Goal: Task Accomplishment & Management: Use online tool/utility

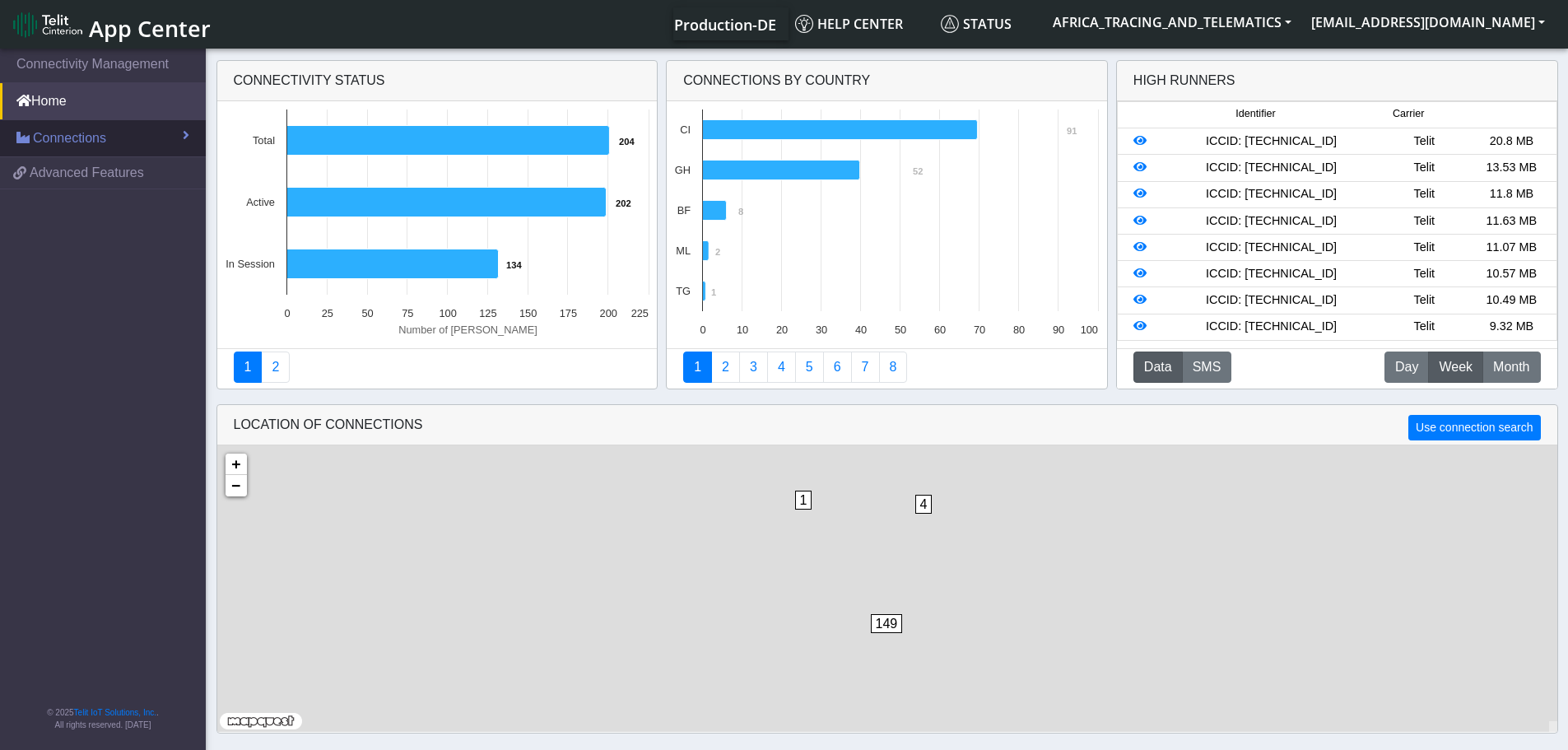
click at [77, 136] on span "Connections" at bounding box center [69, 138] width 73 height 20
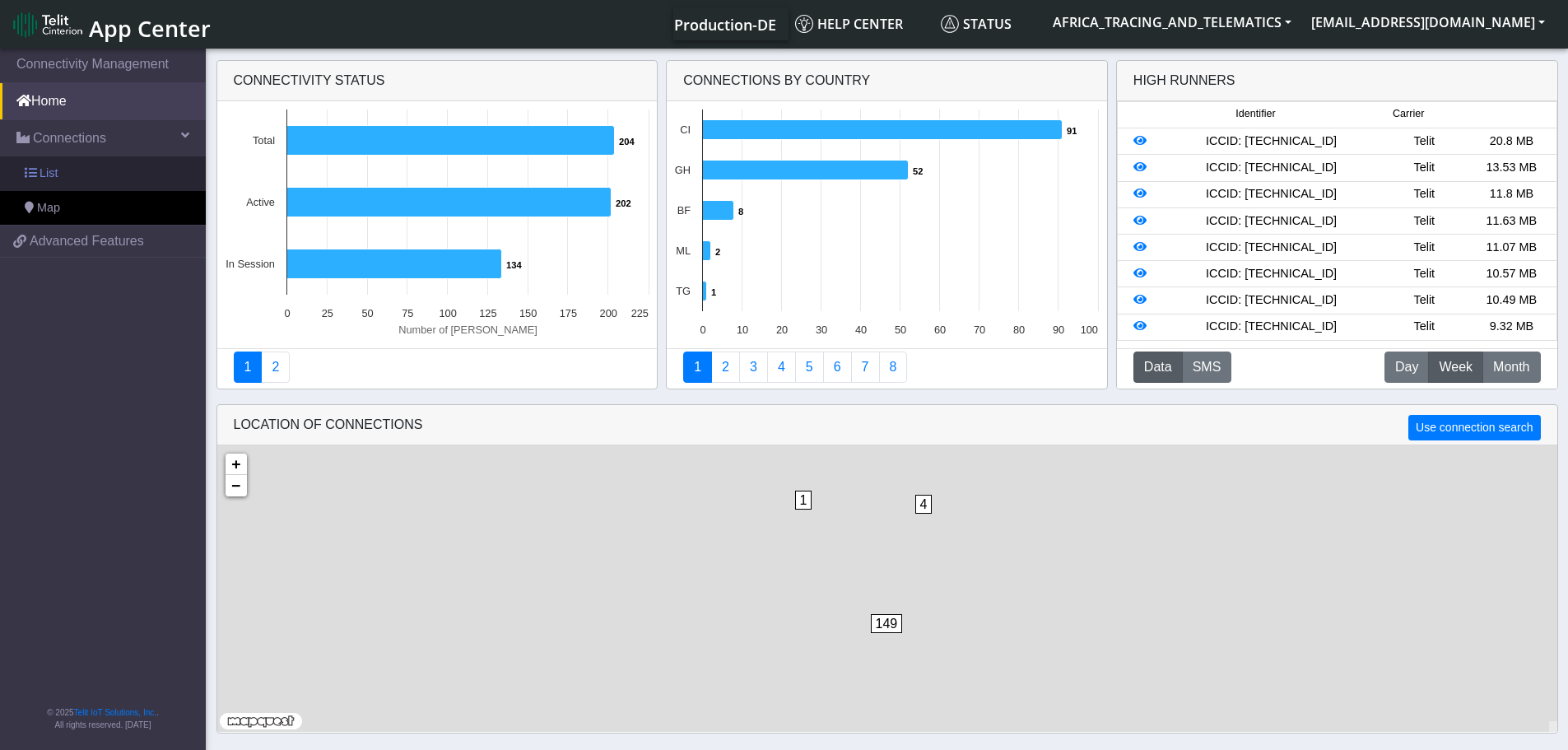
click at [79, 159] on link "List" at bounding box center [102, 174] width 206 height 35
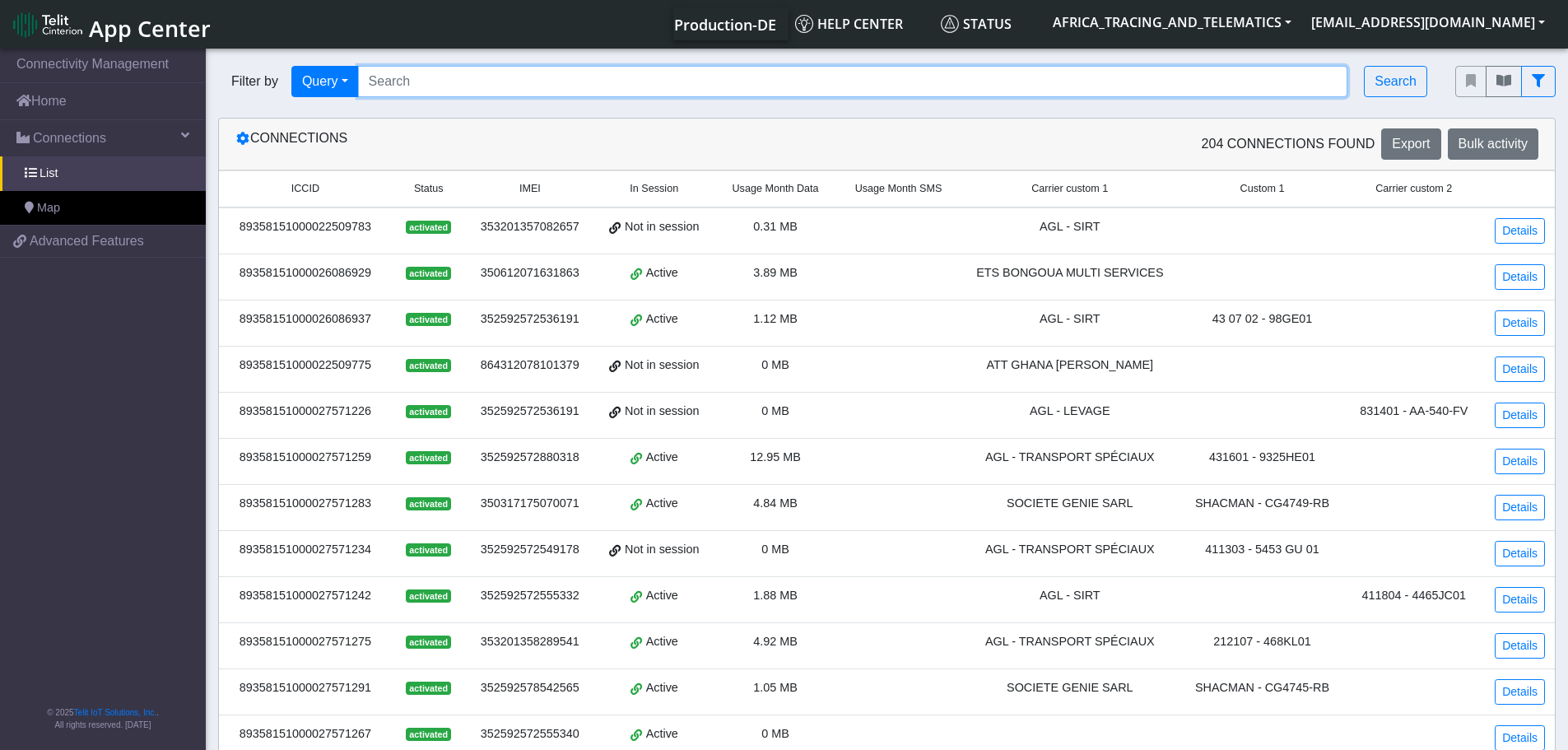
click at [418, 92] on input "Search..." at bounding box center [853, 81] width 990 height 31
paste input "89358151000030520111"
type input "89358151000030520111"
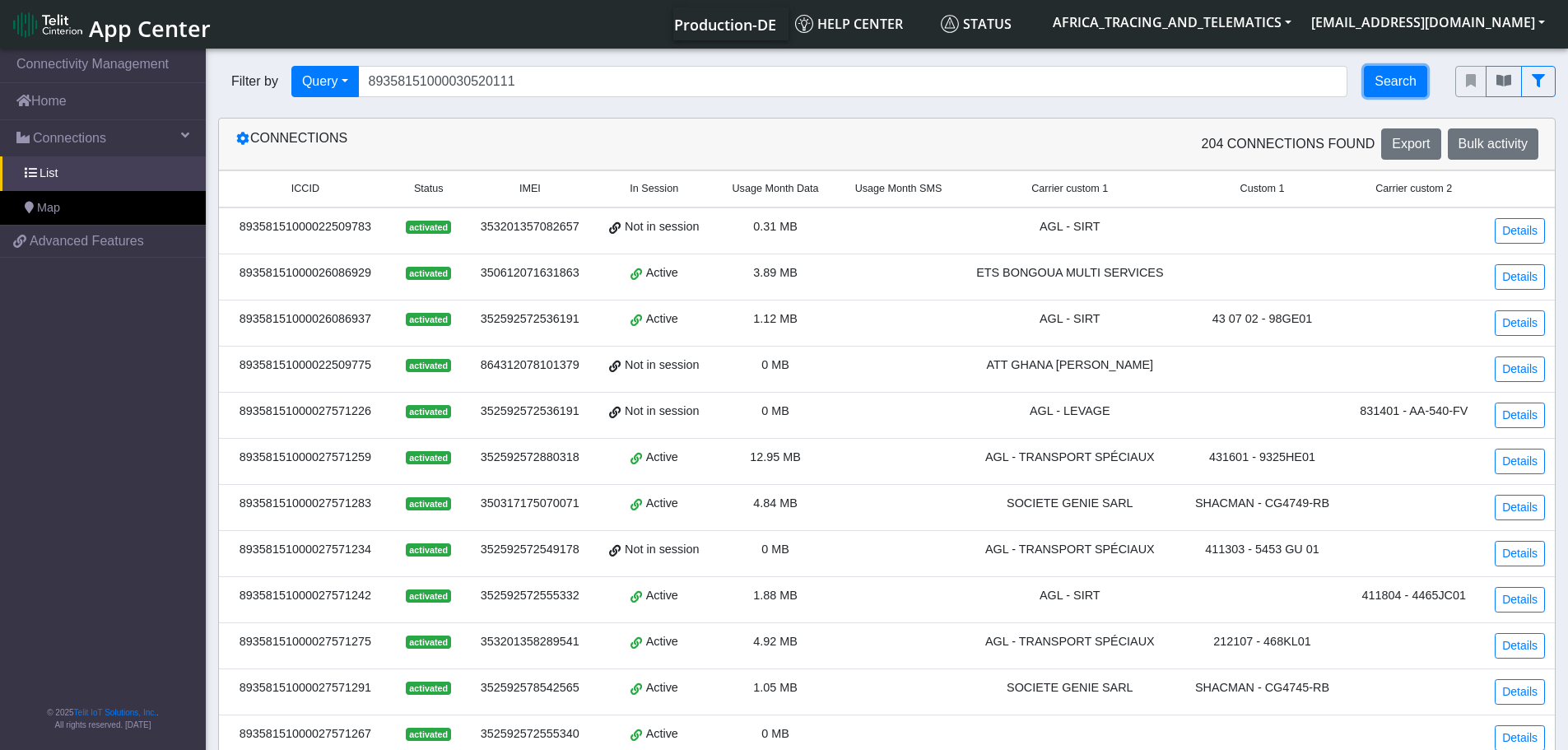
click at [1403, 76] on button "Search" at bounding box center [1395, 81] width 63 height 31
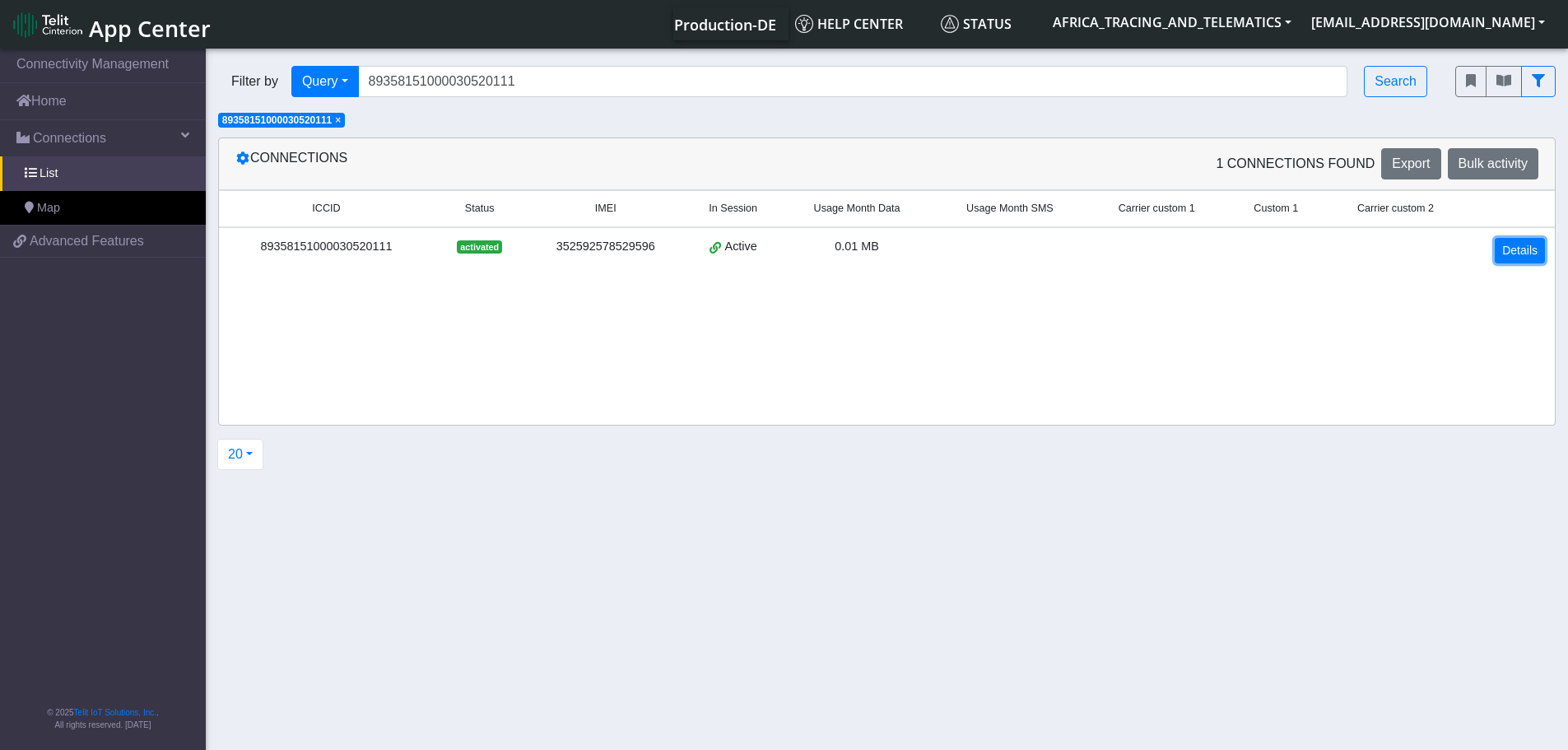
click at [1520, 249] on link "Details" at bounding box center [1520, 250] width 50 height 26
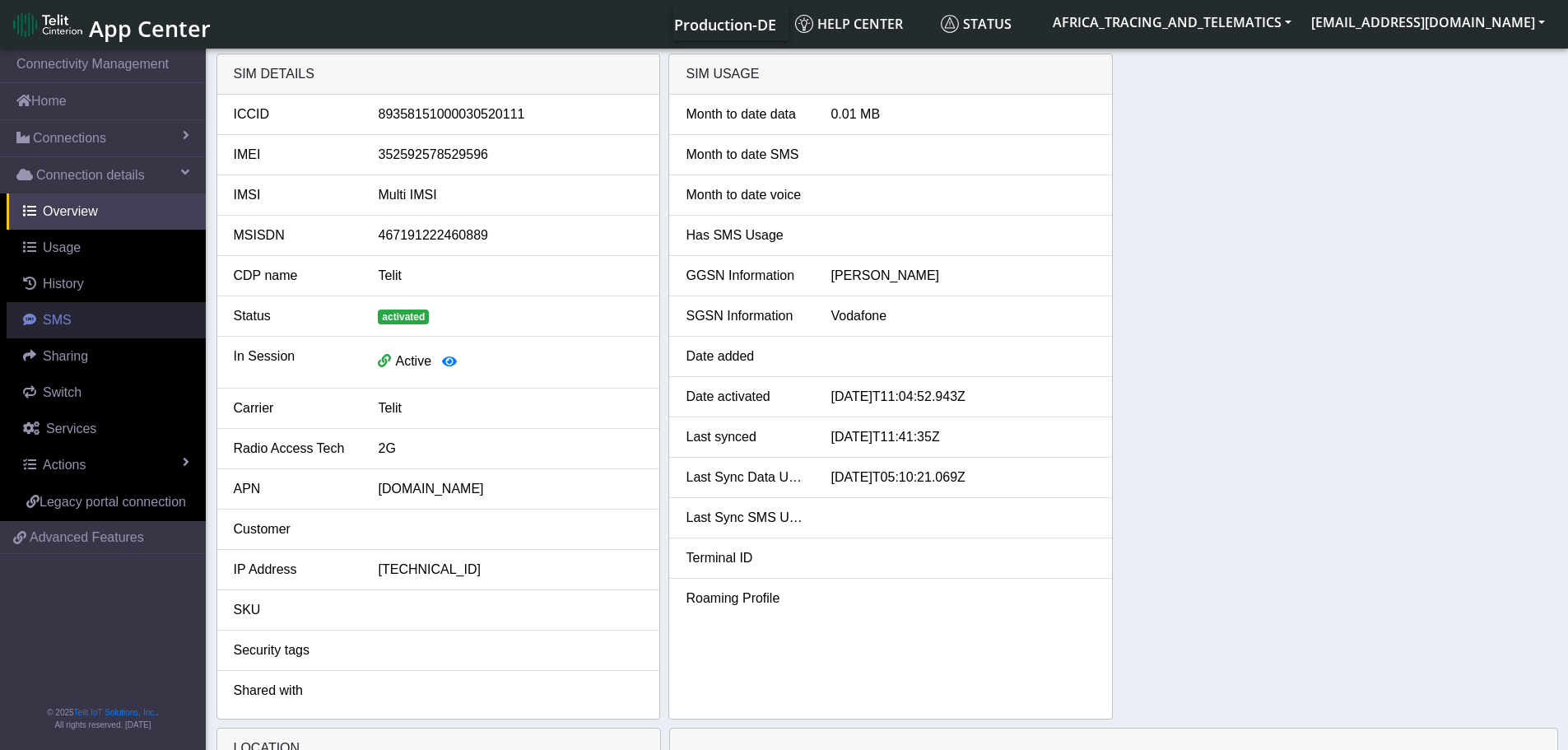
click at [68, 327] on span "SMS" at bounding box center [57, 320] width 28 height 14
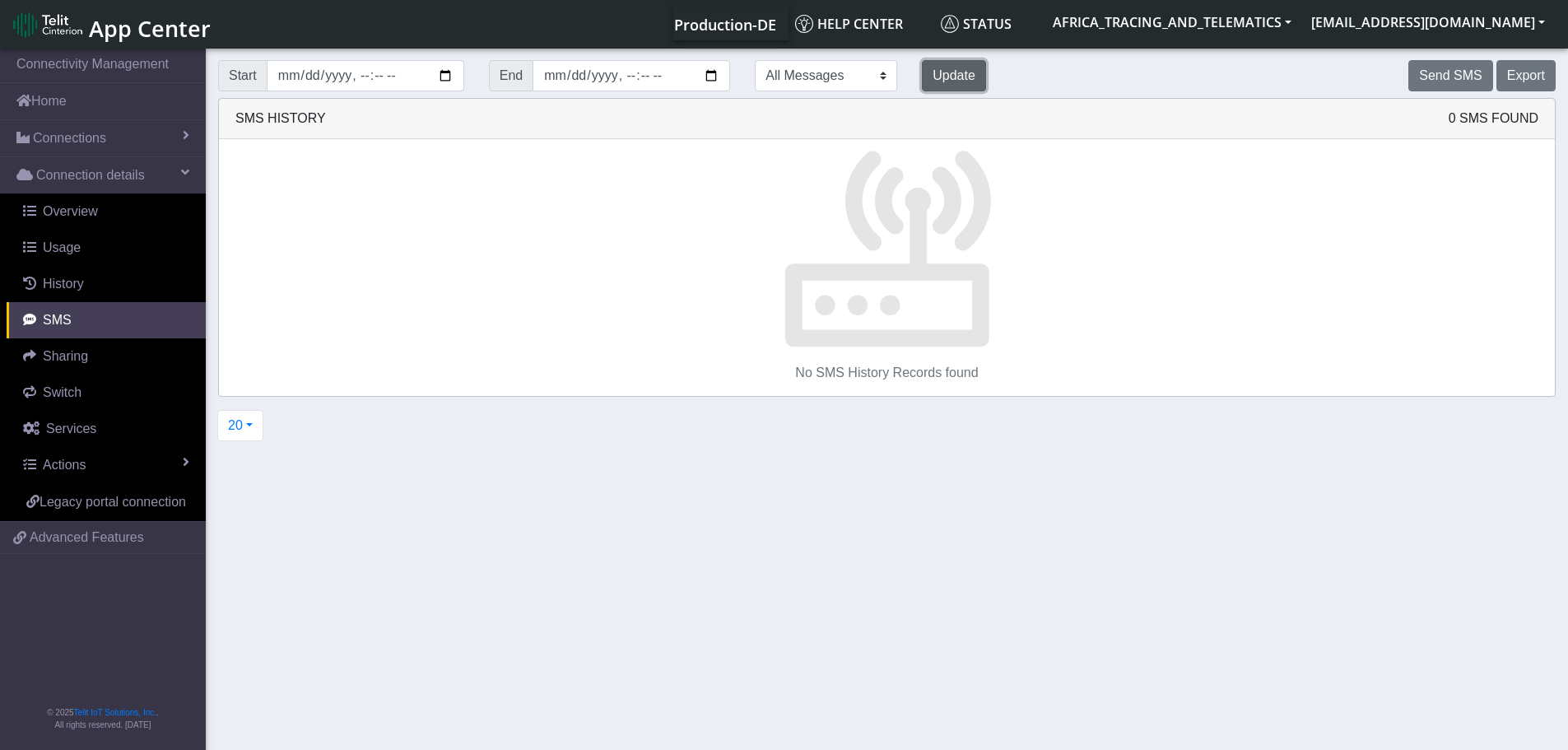
click at [922, 82] on button "Update" at bounding box center [954, 75] width 64 height 31
click at [1447, 64] on button "Send SMS" at bounding box center [1450, 75] width 84 height 31
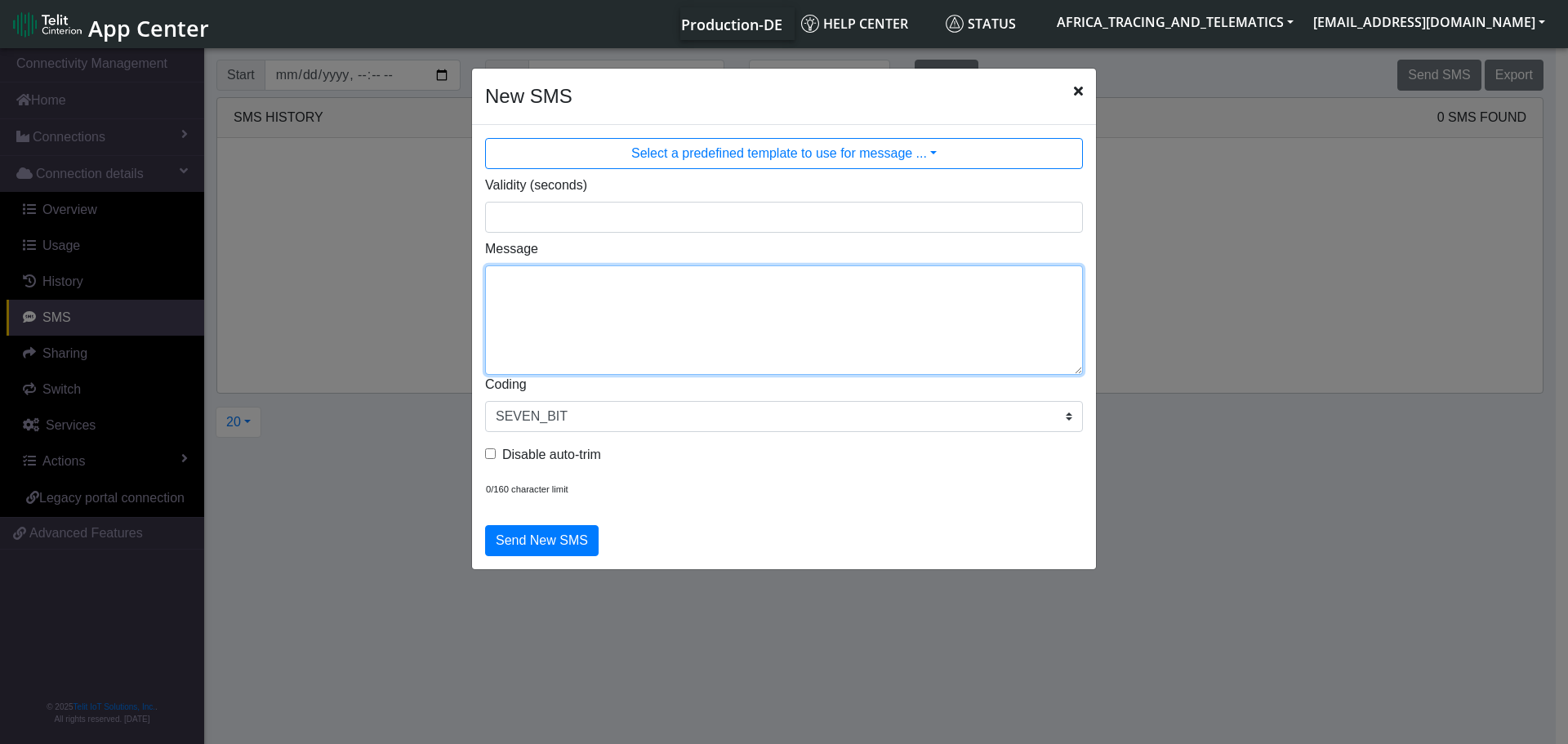
click at [827, 330] on textarea "Message" at bounding box center [784, 320] width 598 height 110
click at [679, 276] on textarea "F M setparam" at bounding box center [784, 320] width 598 height 110
type textarea "F M setparam 11000:1"
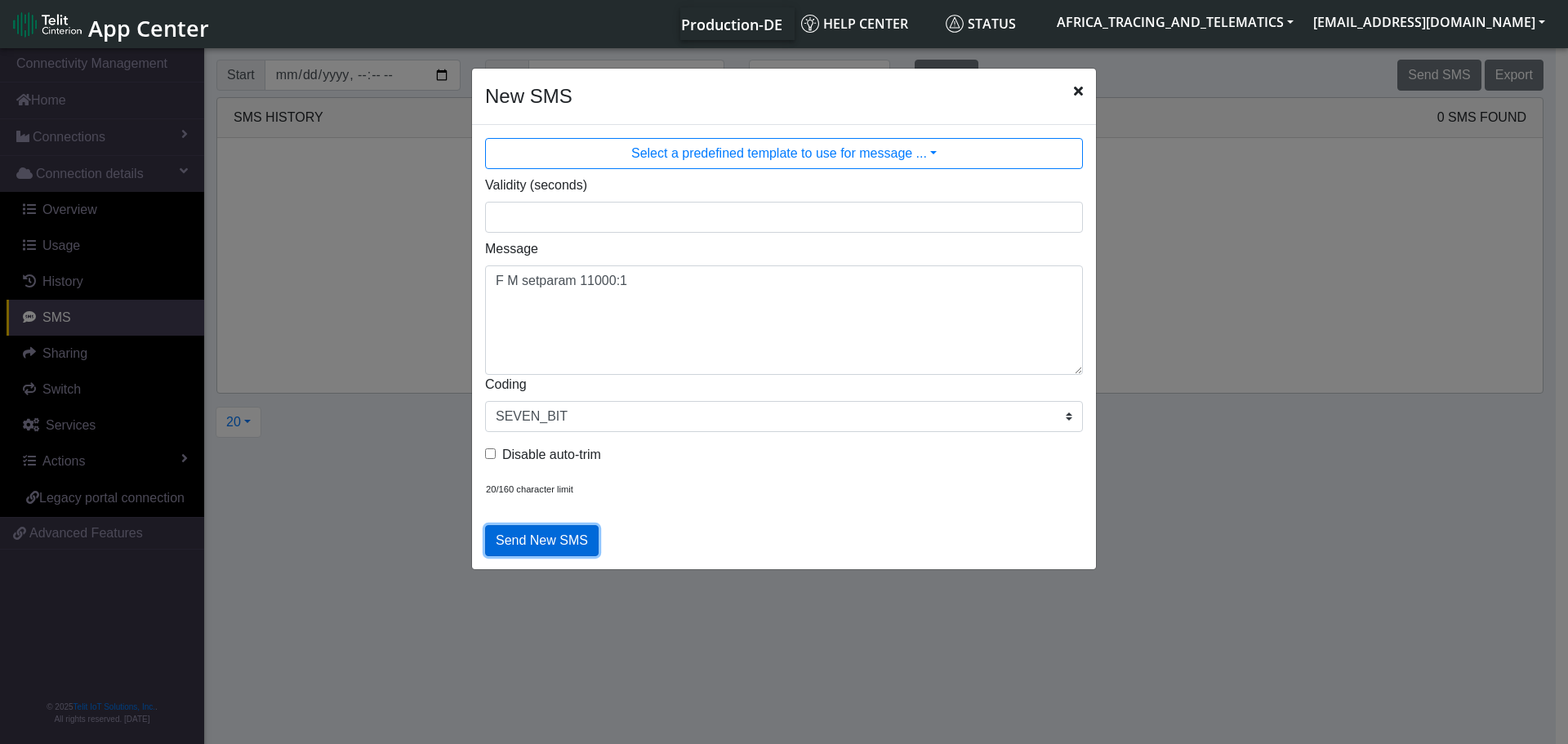
click at [561, 541] on button "Send New SMS" at bounding box center [542, 540] width 114 height 31
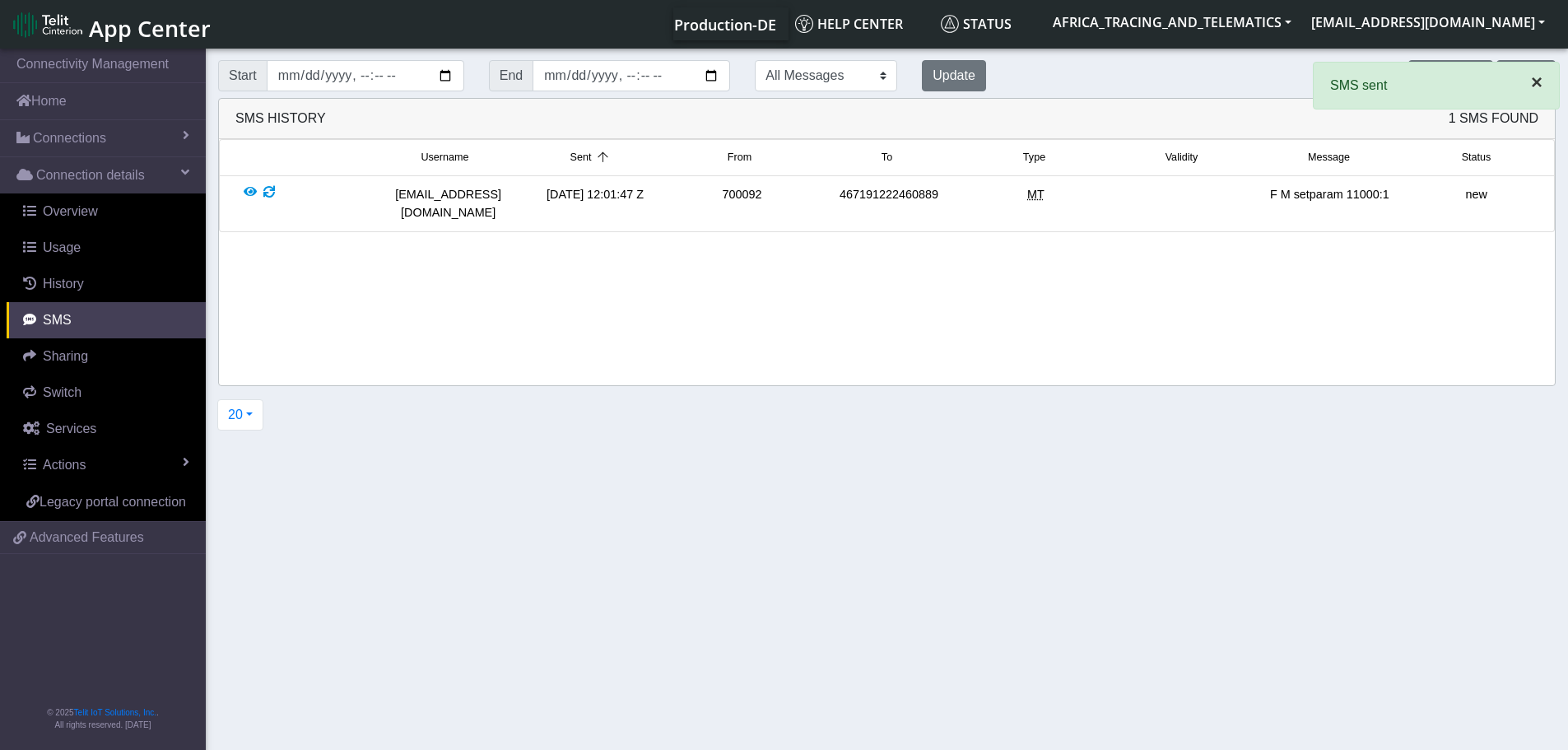
click at [1536, 83] on span "×" at bounding box center [1536, 82] width 12 height 22
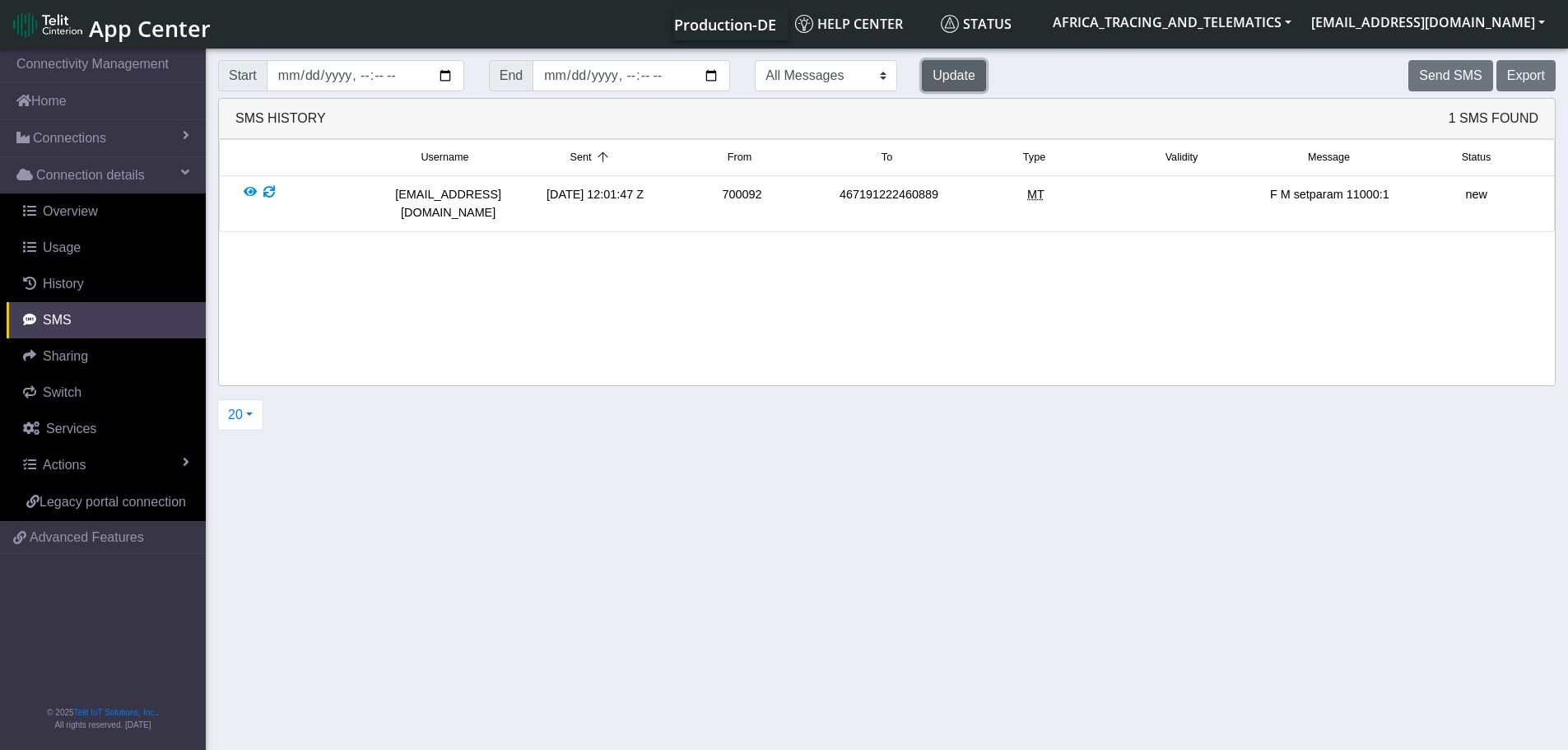
click at [922, 68] on button "Update" at bounding box center [954, 75] width 64 height 31
click at [922, 71] on button "Update" at bounding box center [954, 75] width 64 height 31
click at [922, 77] on button "Update" at bounding box center [954, 75] width 64 height 31
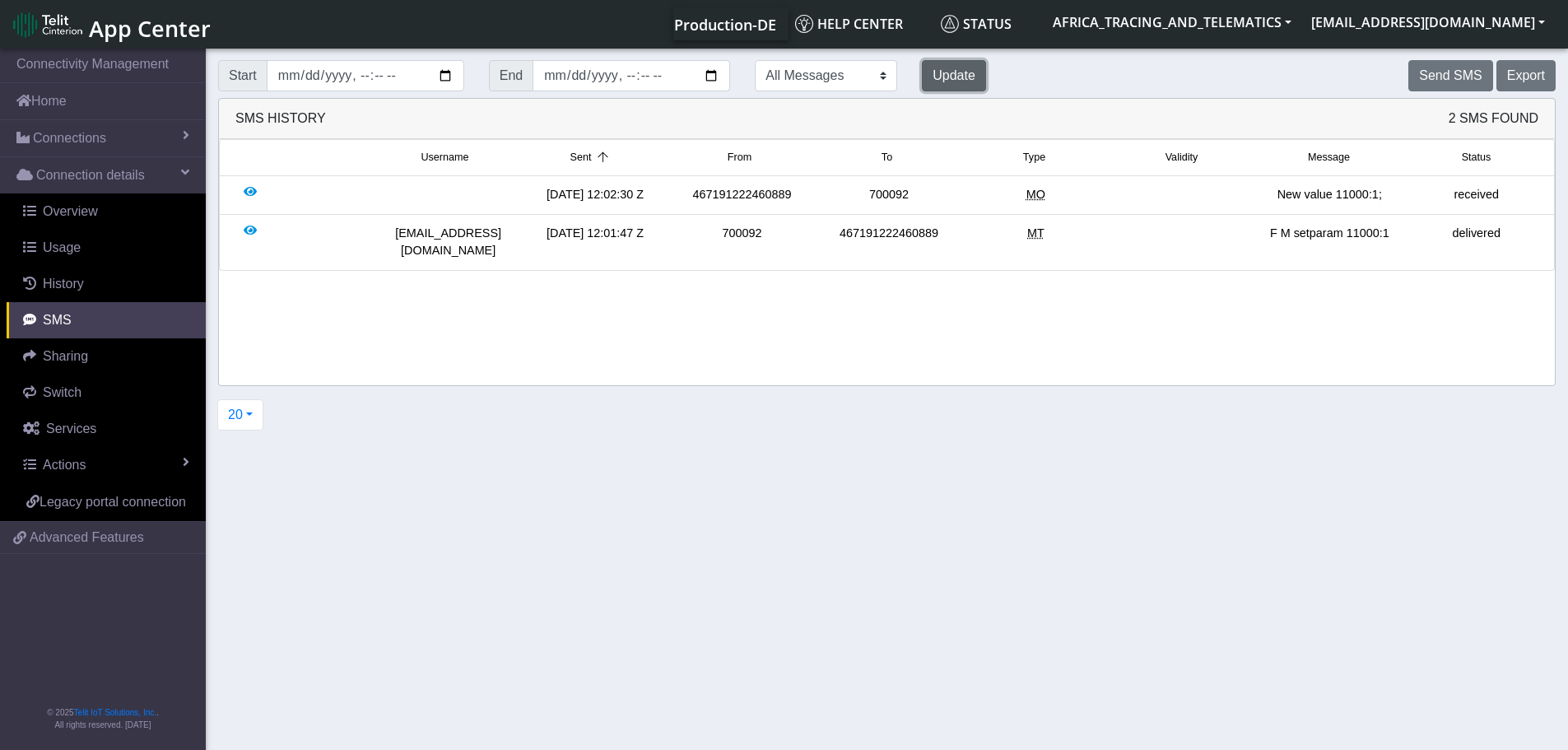
click at [922, 73] on button "Update" at bounding box center [954, 75] width 64 height 31
click at [68, 212] on span "Overview" at bounding box center [70, 211] width 55 height 14
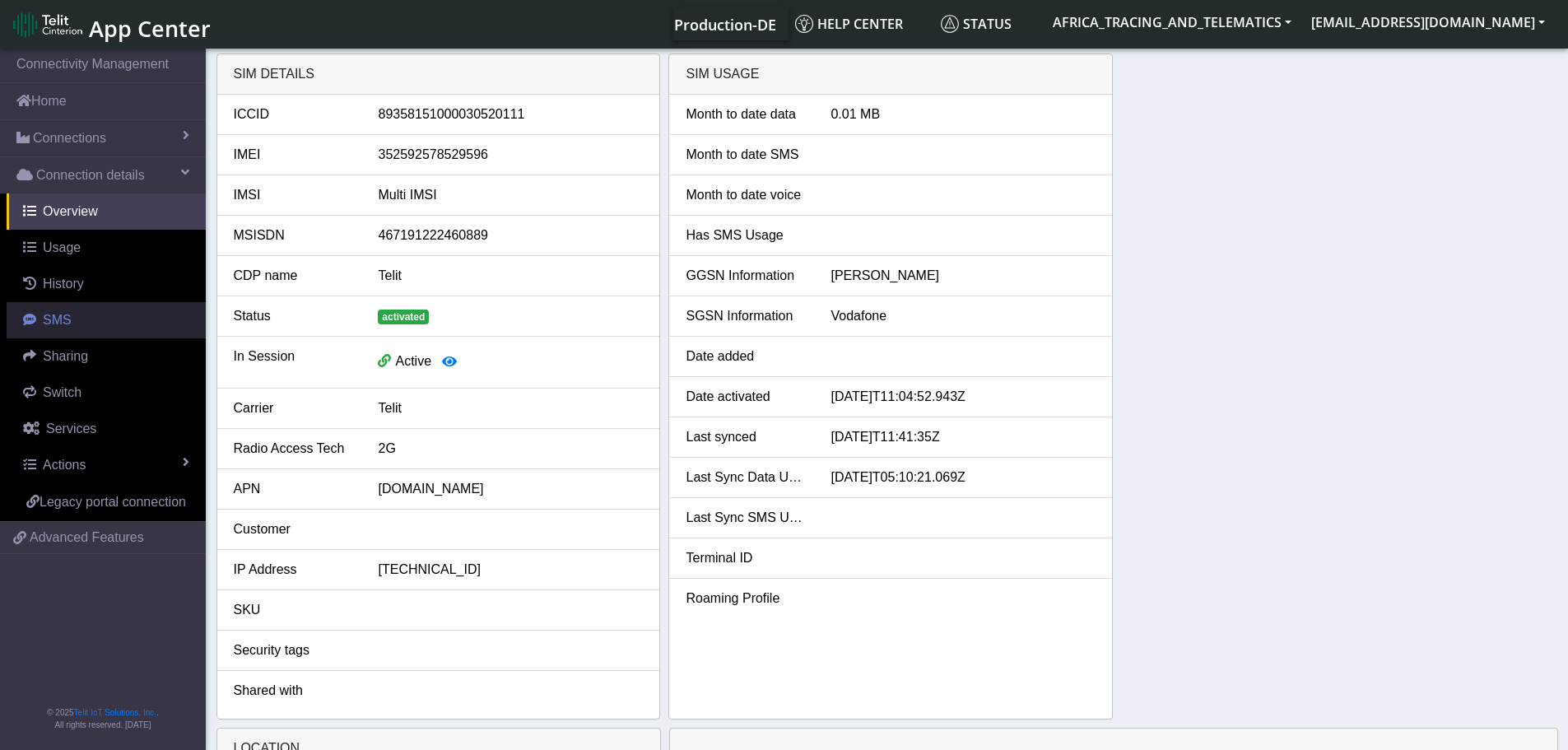
click at [95, 334] on link "SMS" at bounding box center [106, 320] width 199 height 37
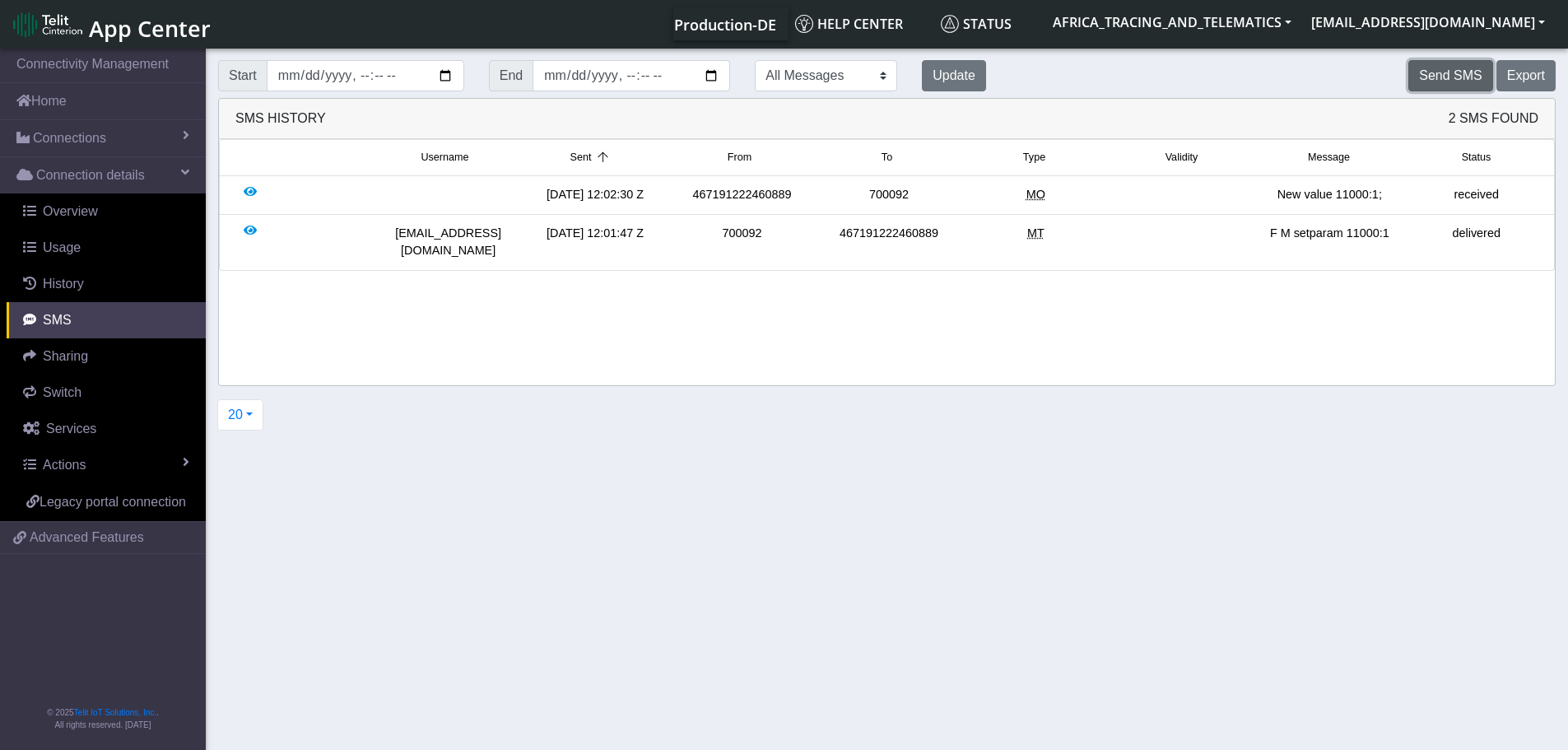
click at [1476, 69] on button "Send SMS" at bounding box center [1450, 75] width 84 height 31
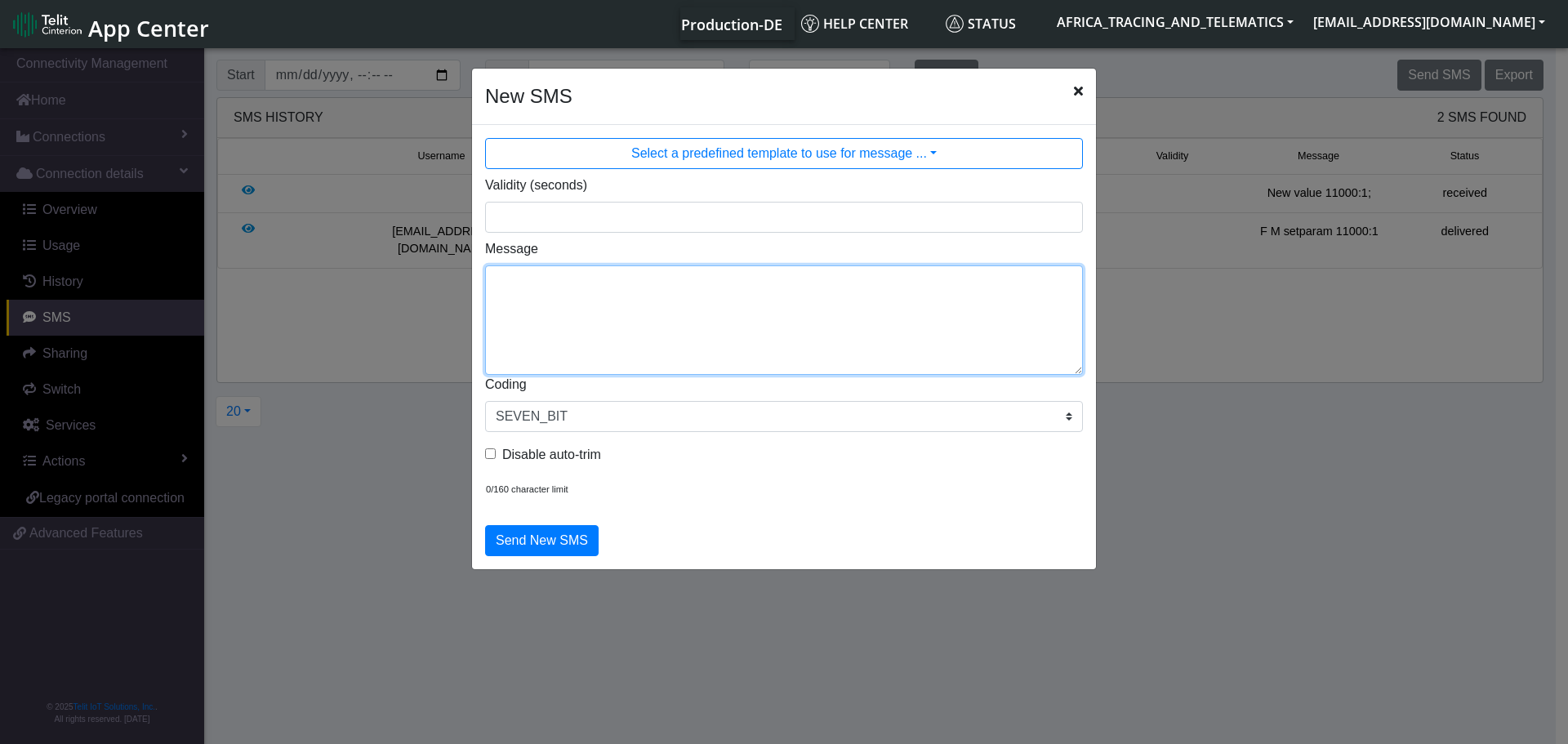
drag, startPoint x: 724, startPoint y: 306, endPoint x: 708, endPoint y: 301, distance: 16.8
click at [724, 307] on textarea "Message" at bounding box center [784, 320] width 598 height 110
drag, startPoint x: 679, startPoint y: 281, endPoint x: 367, endPoint y: 295, distance: 312.3
click at [322, 268] on ngb-modal-window "New SMS Select a predefined template to use for message ... Validity (seconds) …" at bounding box center [784, 398] width 1568 height 705
type textarea "F M setparam 11004:2.6"
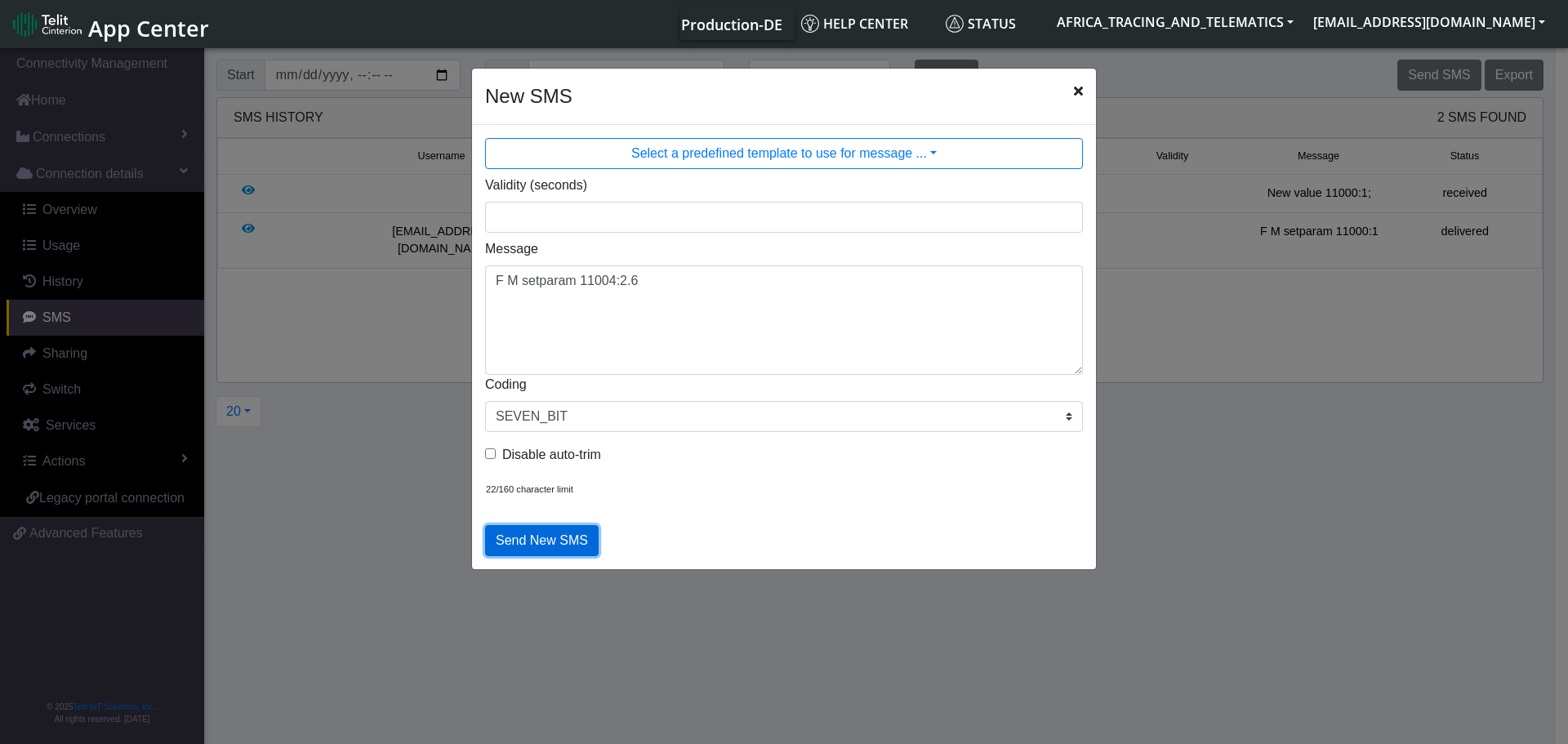
click at [553, 546] on button "Send New SMS" at bounding box center [542, 540] width 114 height 31
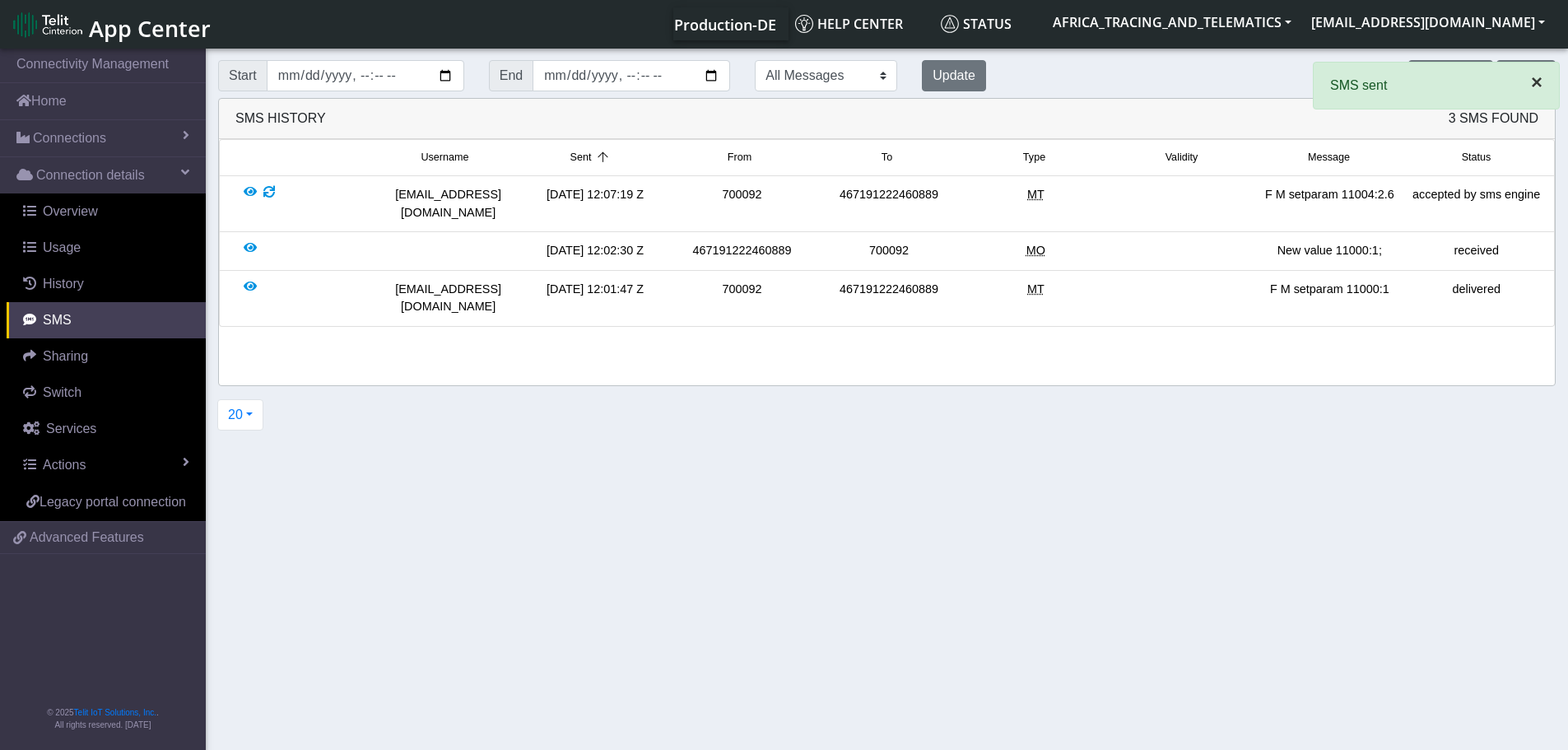
click at [1534, 82] on span "×" at bounding box center [1536, 82] width 12 height 22
click at [1481, 76] on button "Send SMS" at bounding box center [1450, 75] width 84 height 31
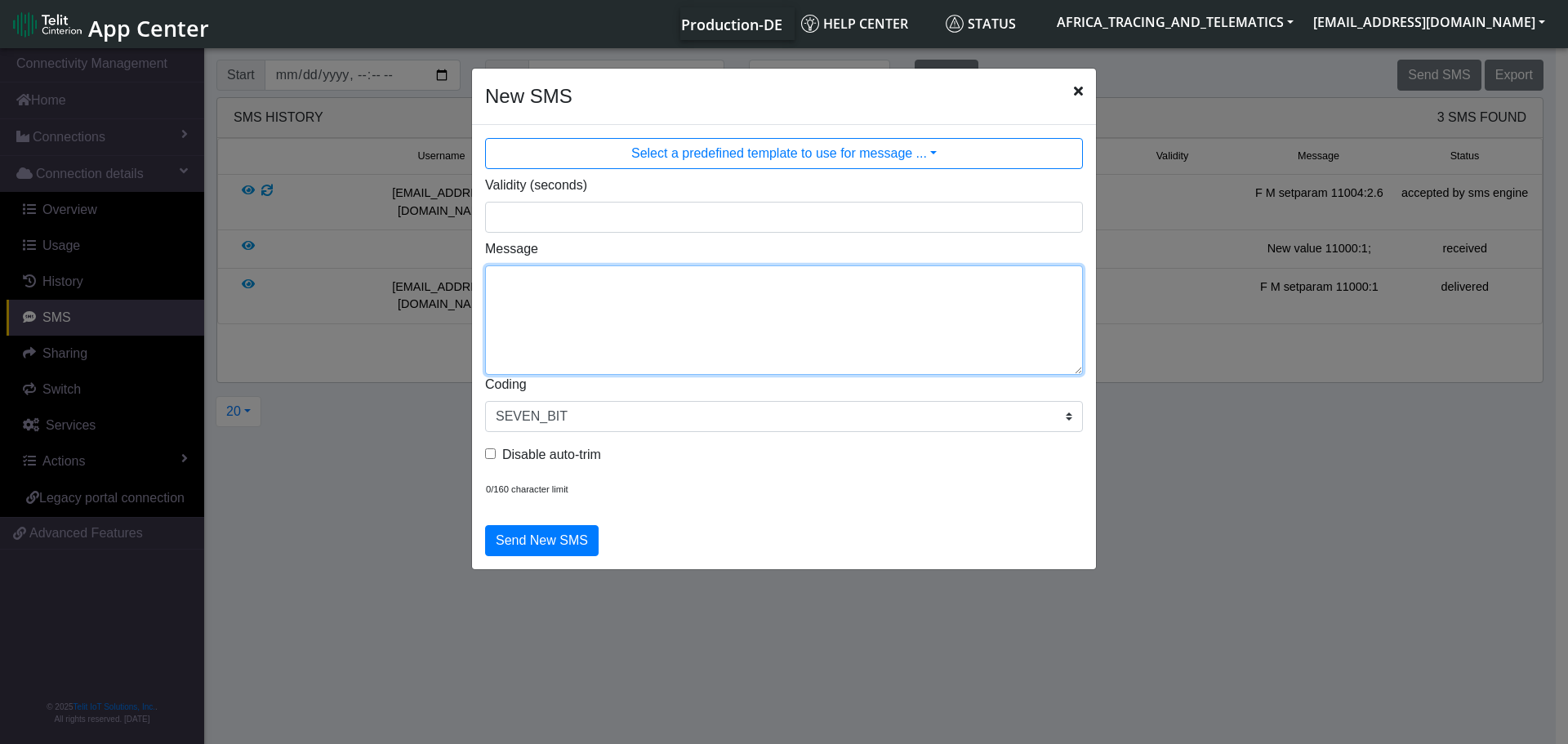
click at [654, 330] on textarea "Message" at bounding box center [784, 320] width 598 height 110
paste textarea "F M setparam 11004:2.6"
click at [612, 279] on textarea "F M setparam 11004:2.6" at bounding box center [784, 320] width 598 height 110
drag, startPoint x: 663, startPoint y: 285, endPoint x: 625, endPoint y: 286, distance: 38.0
click at [625, 286] on textarea "F M setparam 11005:2.6" at bounding box center [784, 320] width 598 height 110
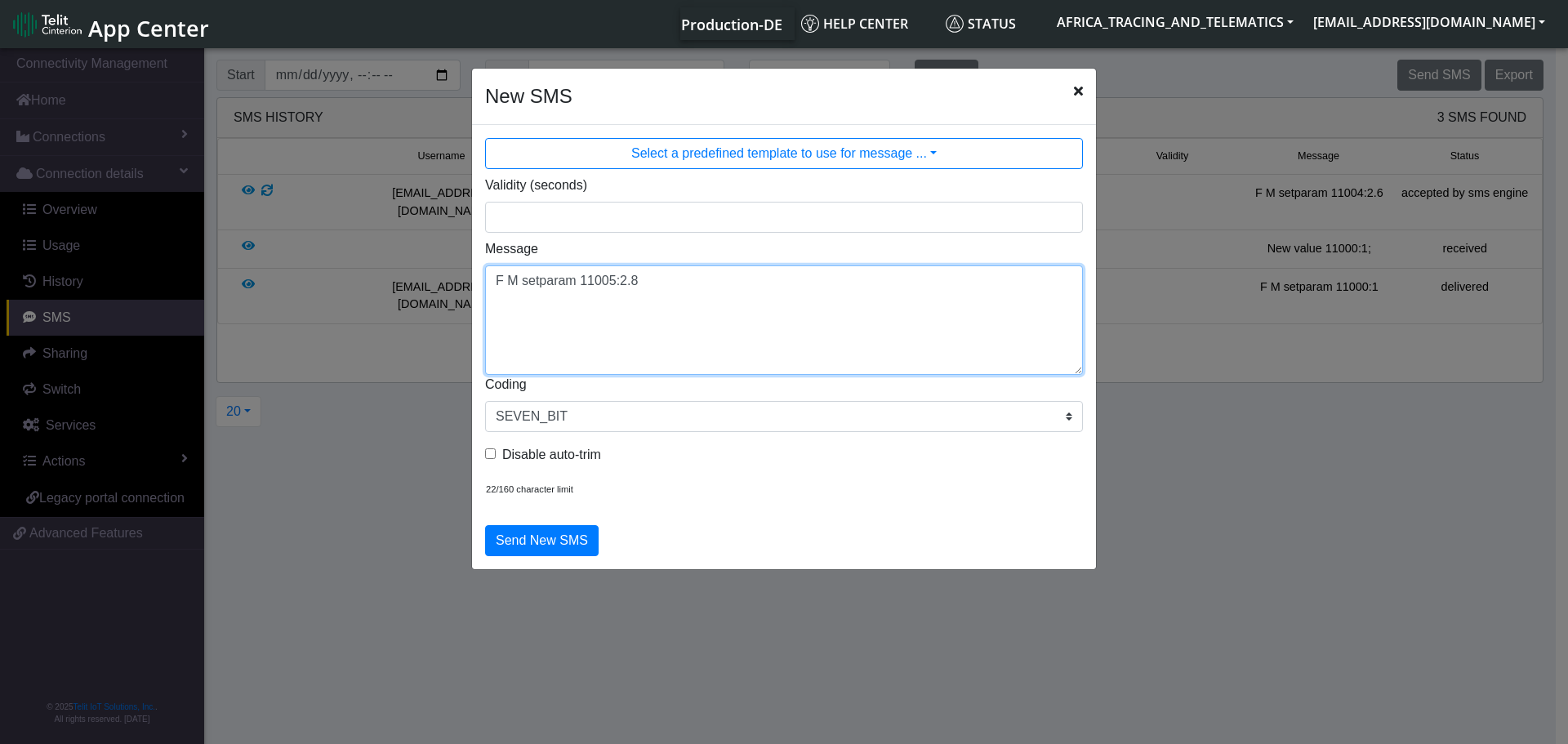
drag, startPoint x: 686, startPoint y: 286, endPoint x: 418, endPoint y: 238, distance: 272.3
click at [417, 238] on ngb-modal-window "New SMS Select a predefined template to use for message ... Validity (seconds) …" at bounding box center [784, 398] width 1568 height 705
type textarea "F M setparam 11005:2.8"
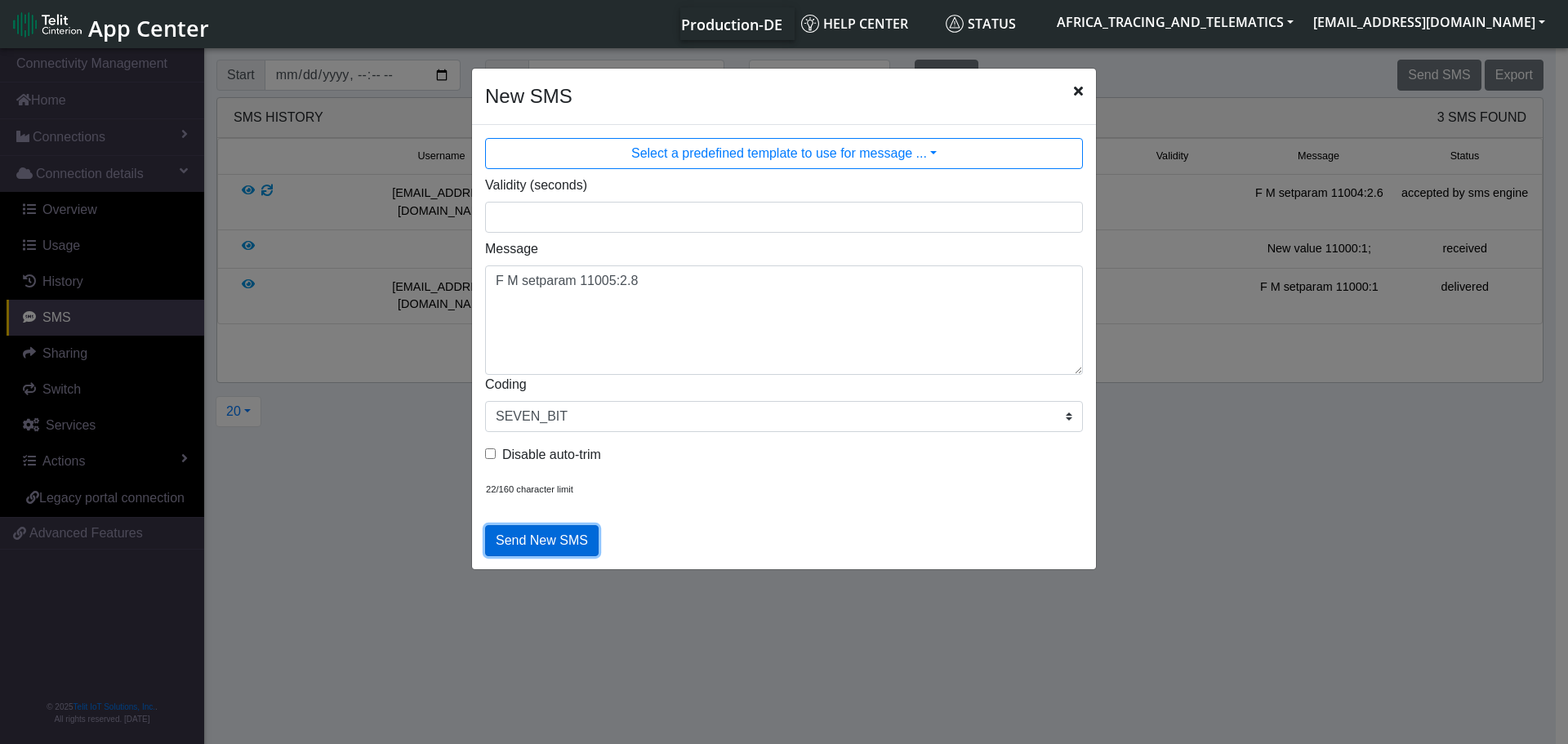
click at [549, 541] on button "Send New SMS" at bounding box center [542, 540] width 114 height 31
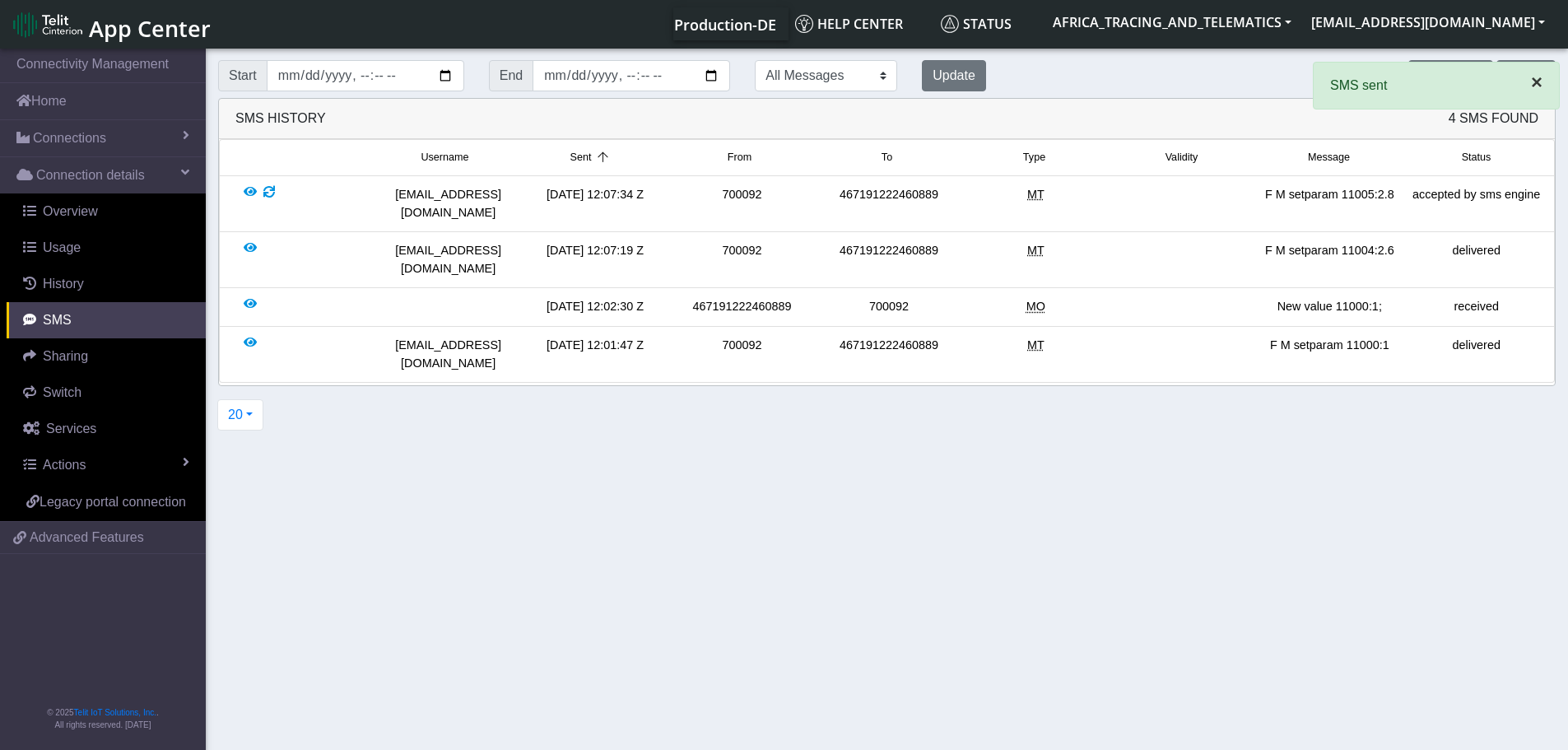
click at [1535, 79] on span "×" at bounding box center [1536, 82] width 12 height 22
click at [1455, 86] on button "Send SMS" at bounding box center [1450, 75] width 84 height 31
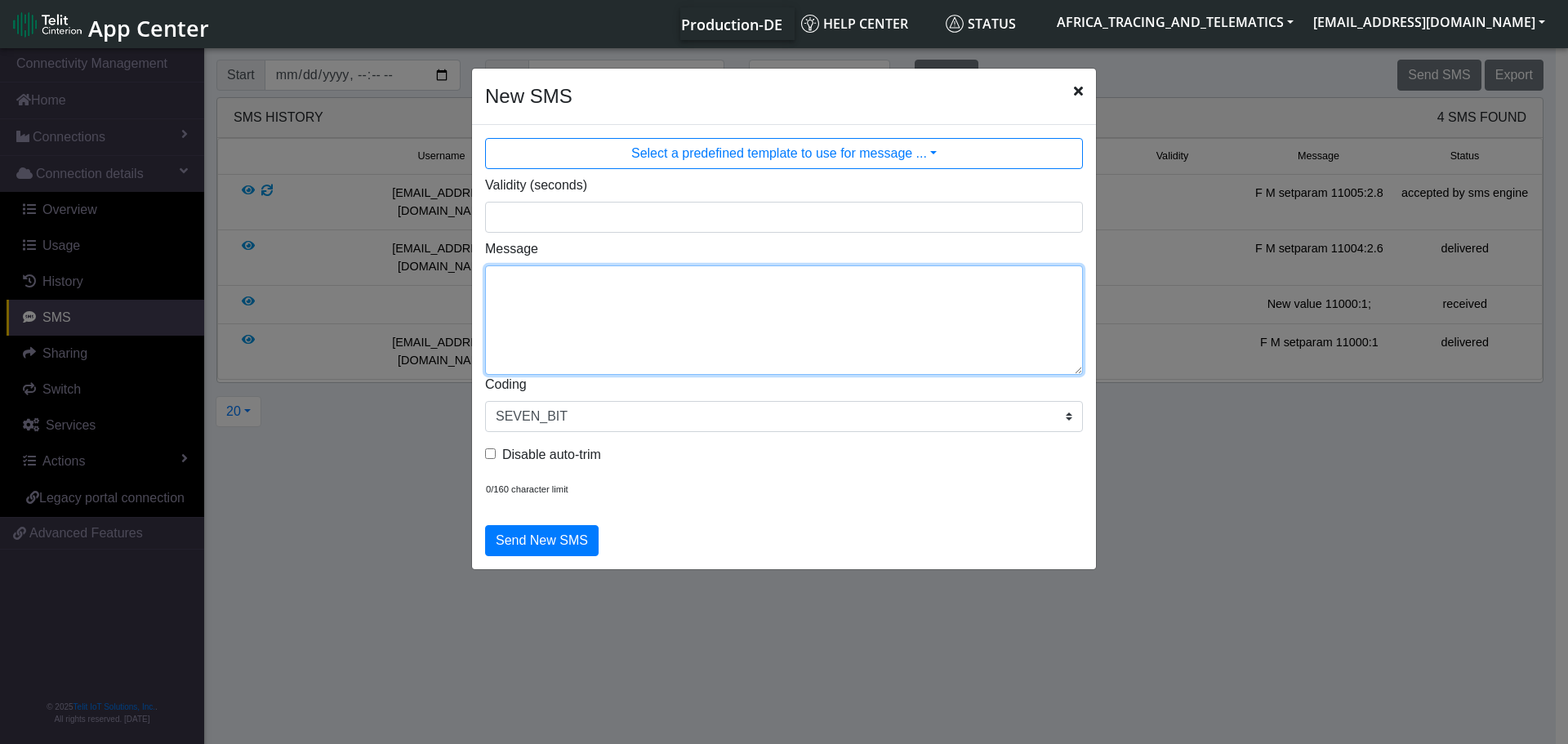
click at [600, 325] on textarea "Message" at bounding box center [784, 320] width 598 height 110
paste textarea "F M setparam 11005:2.8"
click at [611, 280] on textarea "F M setparam 11005:2.8" at bounding box center [784, 320] width 598 height 110
drag, startPoint x: 667, startPoint y: 280, endPoint x: 617, endPoint y: 292, distance: 51.4
click at [617, 292] on textarea "F M setparam 11006:2.8" at bounding box center [784, 320] width 598 height 110
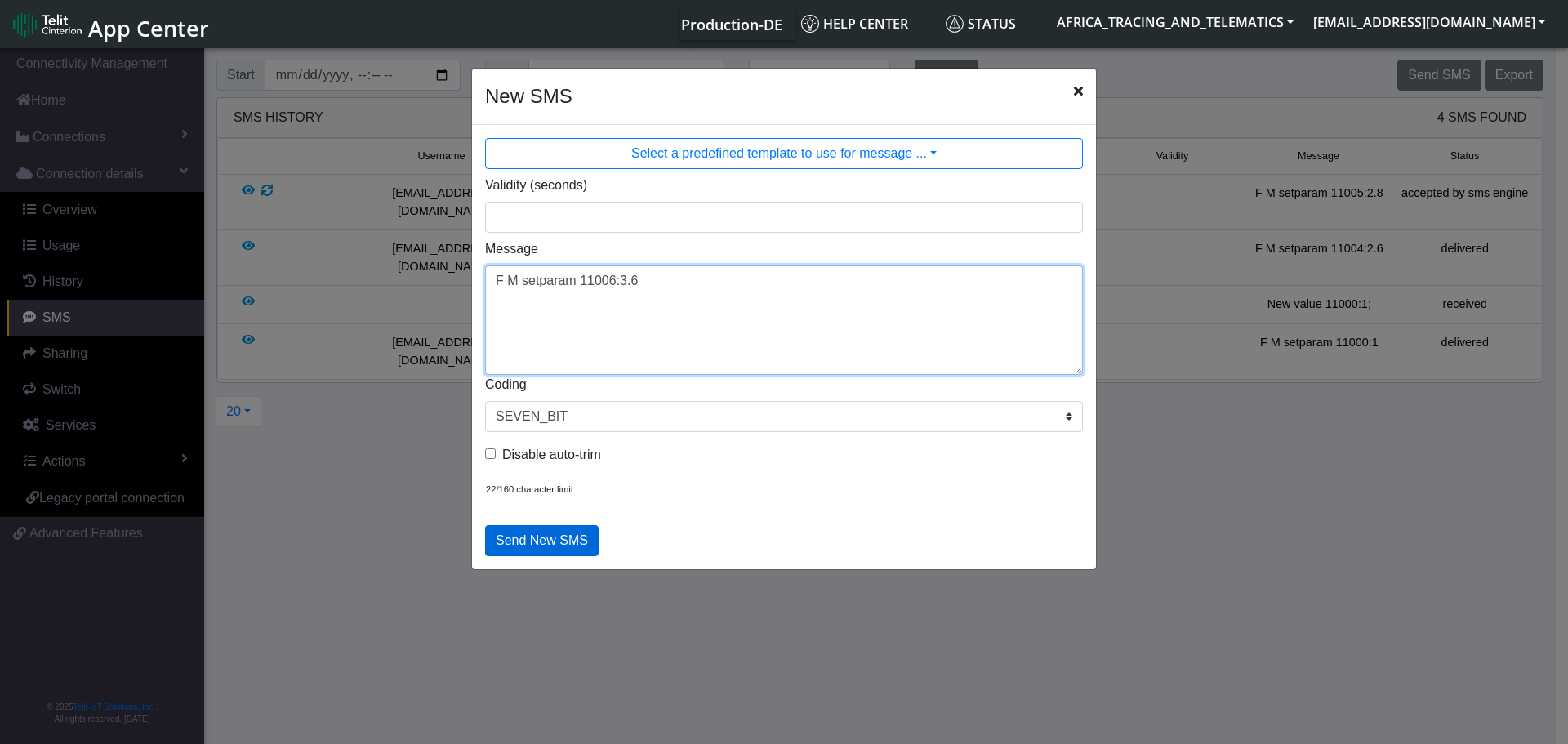
type textarea "F M setparam 11006:3.6"
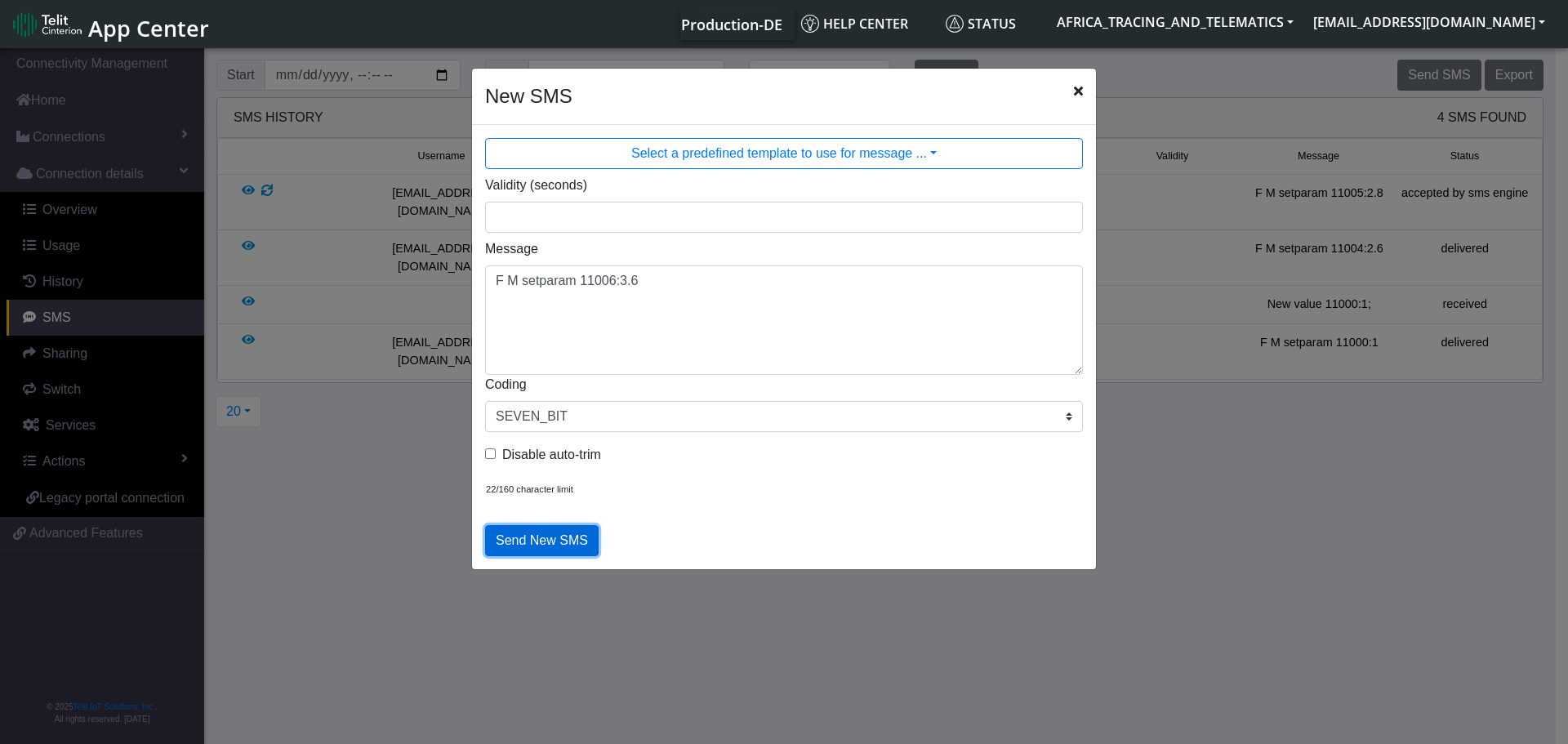
click at [556, 545] on button "Send New SMS" at bounding box center [542, 540] width 114 height 31
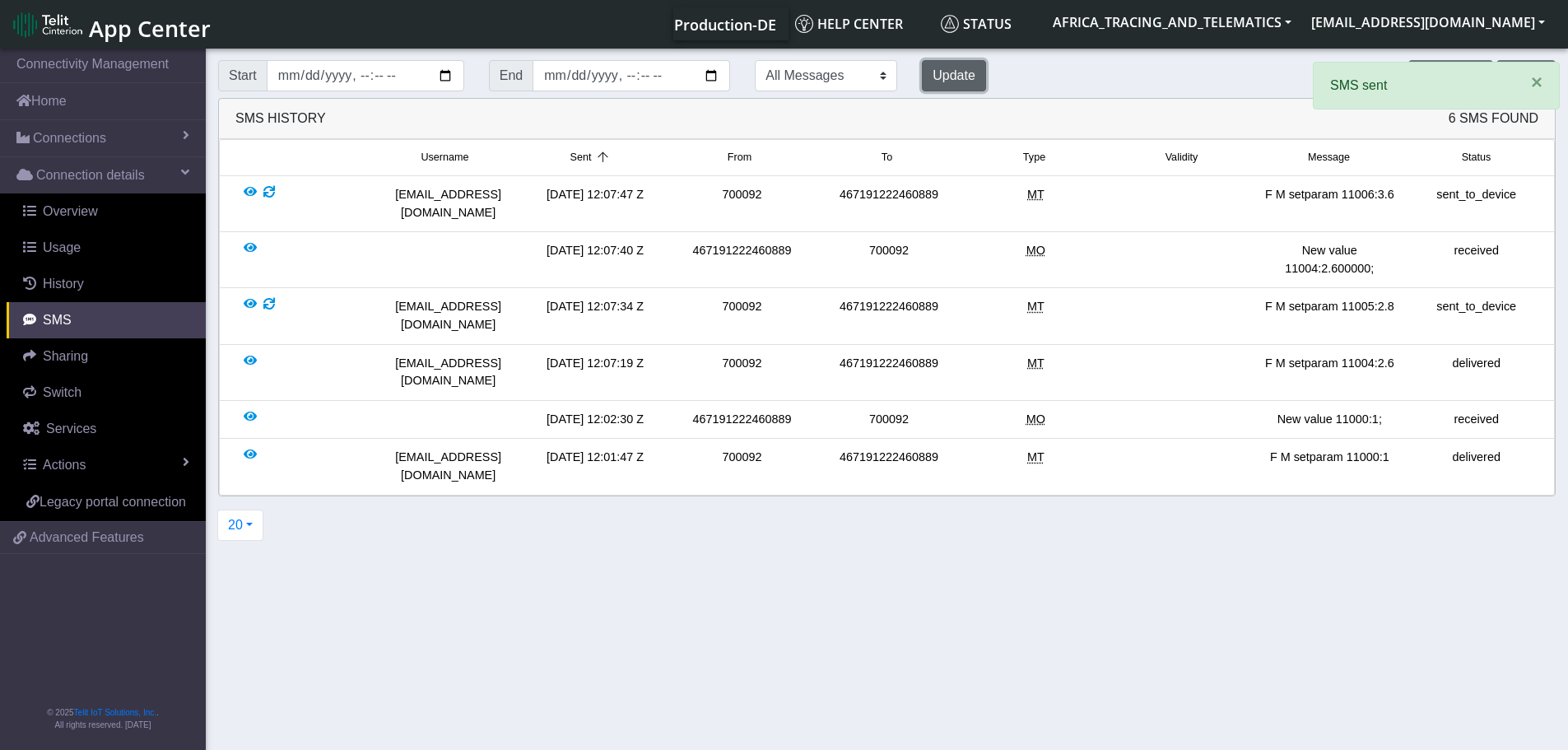
click at [922, 73] on button "Update" at bounding box center [954, 75] width 64 height 31
click at [922, 65] on button "Update" at bounding box center [954, 75] width 64 height 31
click at [922, 70] on button "Update" at bounding box center [954, 75] width 64 height 31
click at [922, 77] on button "Update" at bounding box center [954, 75] width 64 height 31
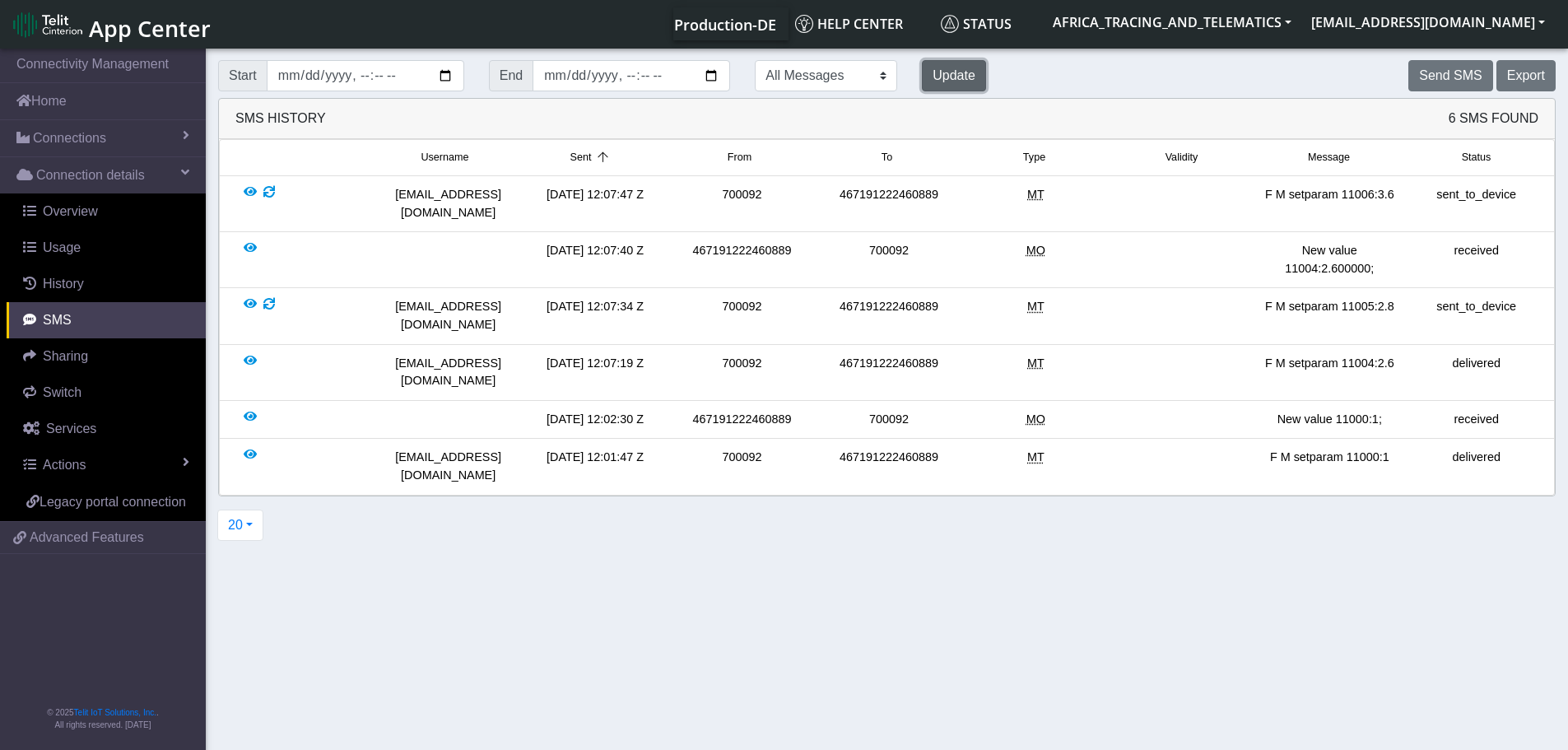
click at [922, 77] on button "Update" at bounding box center [954, 75] width 64 height 31
click at [922, 72] on button "Update" at bounding box center [954, 75] width 64 height 31
